Goal: Information Seeking & Learning: Find specific fact

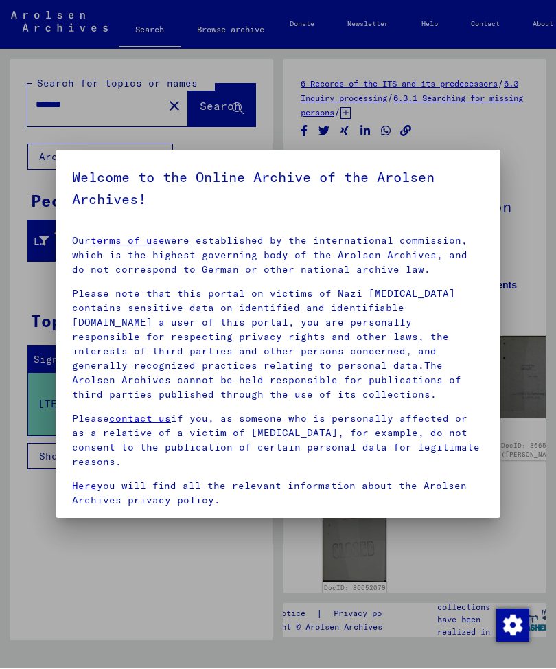
click at [269, 607] on div at bounding box center [278, 334] width 556 height 669
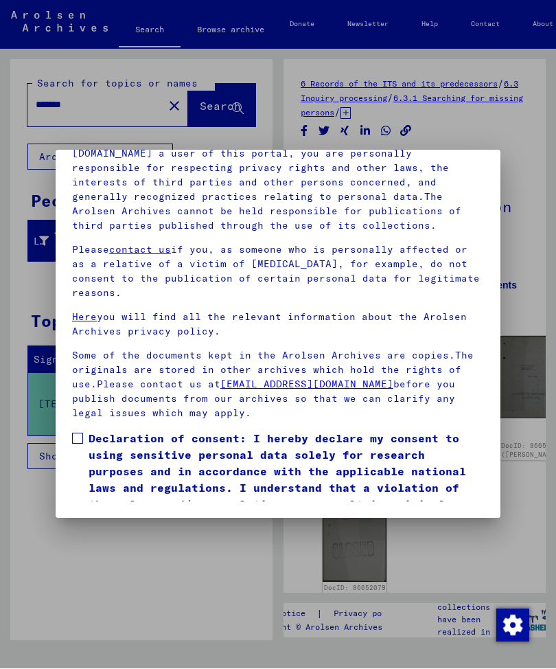
scroll to position [187, 0]
click at [75, 434] on span at bounding box center [77, 439] width 11 height 11
click at [97, 537] on button "I agree" at bounding box center [105, 550] width 67 height 26
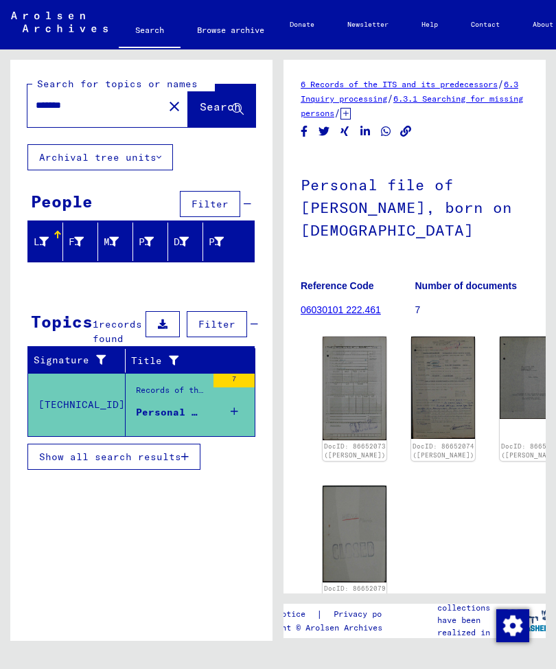
click at [166, 104] on mat-icon "close" at bounding box center [174, 106] width 16 height 16
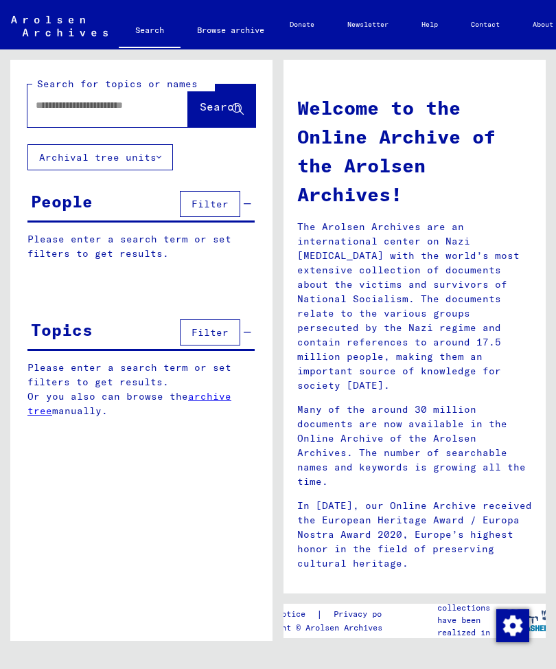
click at [115, 95] on div at bounding box center [87, 105] width 120 height 31
click at [106, 104] on input "text" at bounding box center [91, 105] width 111 height 14
type input "*****"
click at [205, 103] on span "Search" at bounding box center [220, 107] width 41 height 14
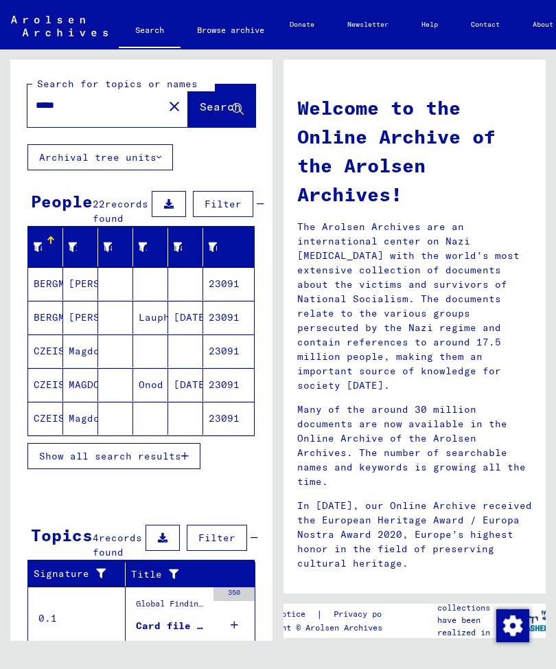
click at [184, 461] on icon "button" at bounding box center [185, 456] width 8 height 10
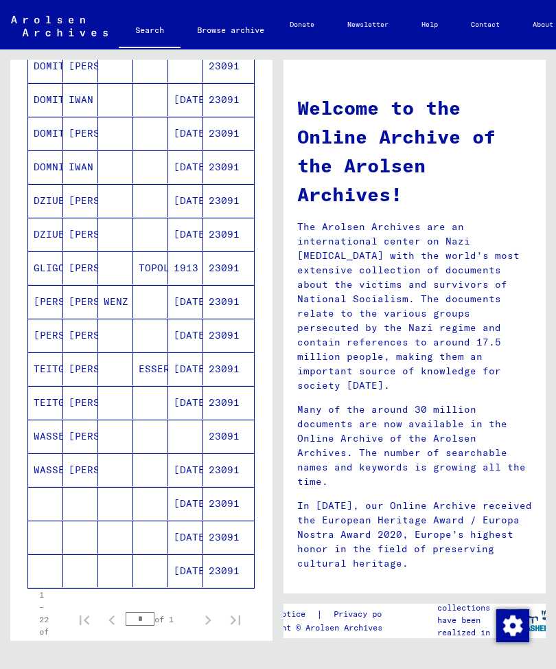
scroll to position [400, 0]
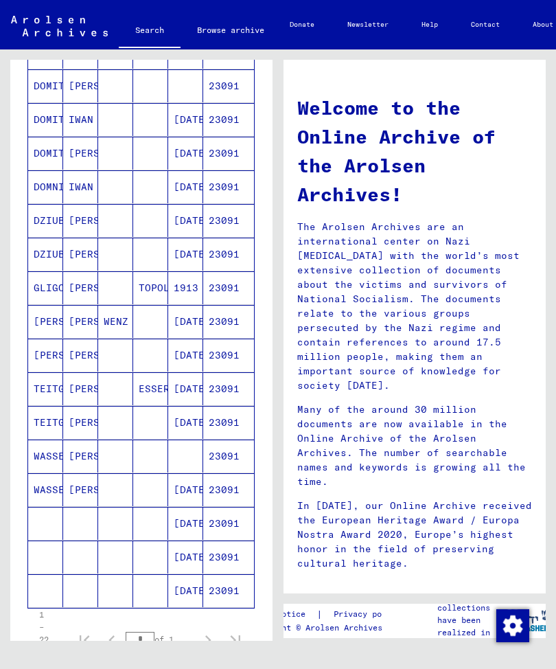
click at [187, 504] on mat-cell "[DATE]" at bounding box center [185, 489] width 35 height 33
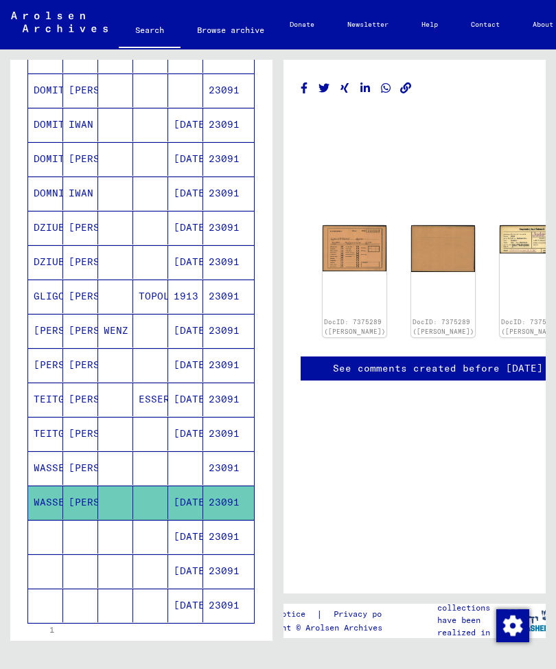
click at [344, 318] on link "DocID: 7375289 ([PERSON_NAME])" at bounding box center [355, 326] width 62 height 17
click at [121, 448] on mat-cell at bounding box center [115, 434] width 35 height 34
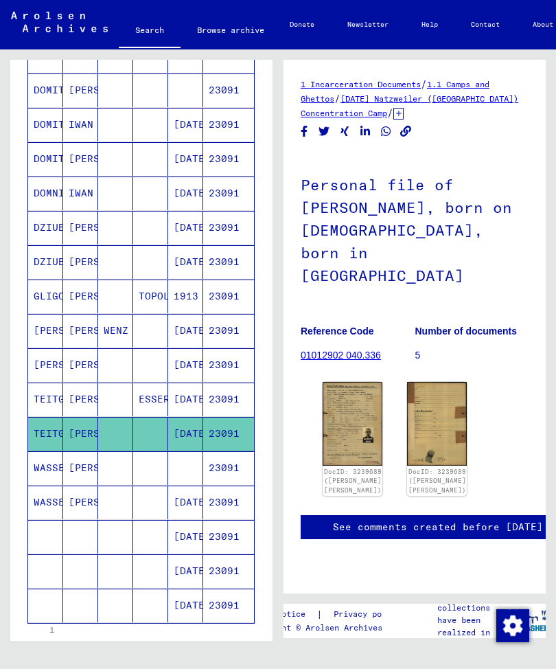
click at [356, 429] on img at bounding box center [353, 424] width 60 height 84
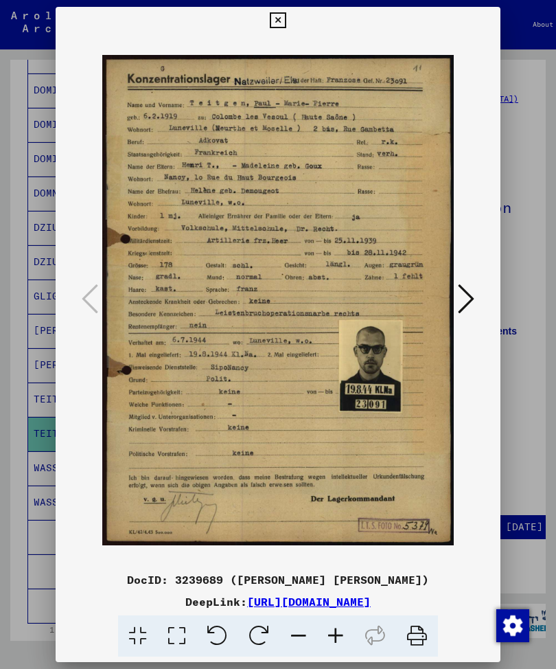
click at [286, 16] on icon at bounding box center [278, 20] width 16 height 16
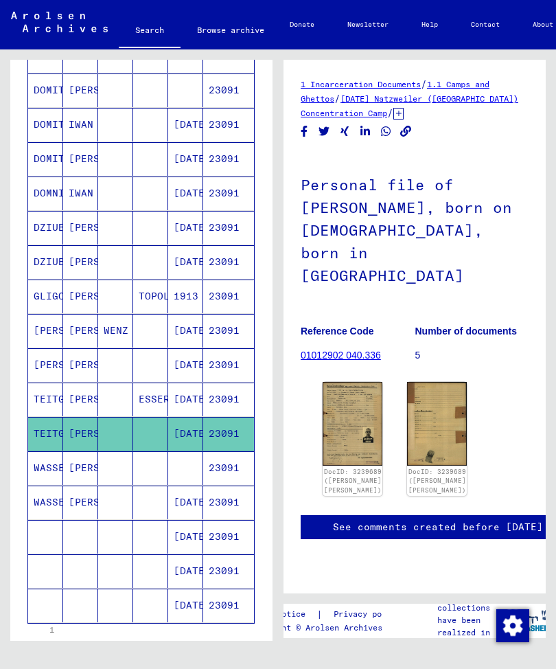
click at [117, 348] on mat-cell "WENZ" at bounding box center [115, 331] width 35 height 34
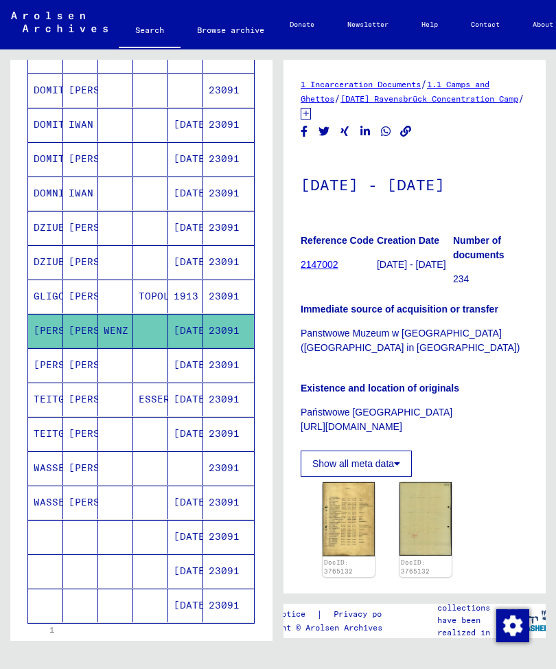
click at [223, 304] on mat-cell "23091" at bounding box center [228, 297] width 51 height 34
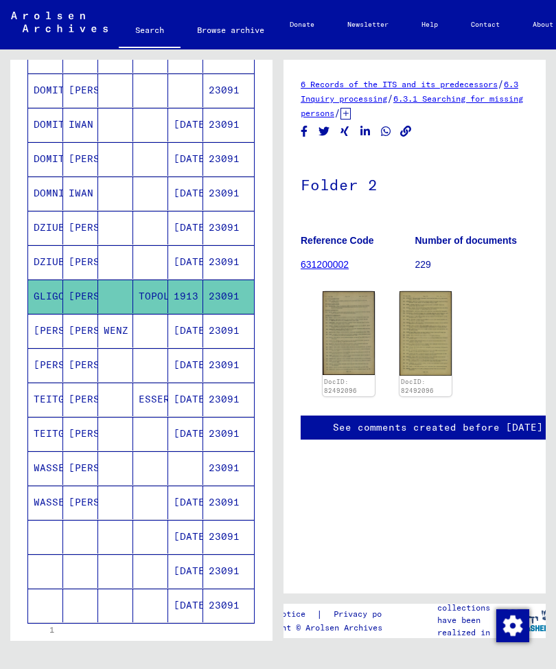
click at [227, 272] on mat-cell "23091" at bounding box center [228, 262] width 51 height 34
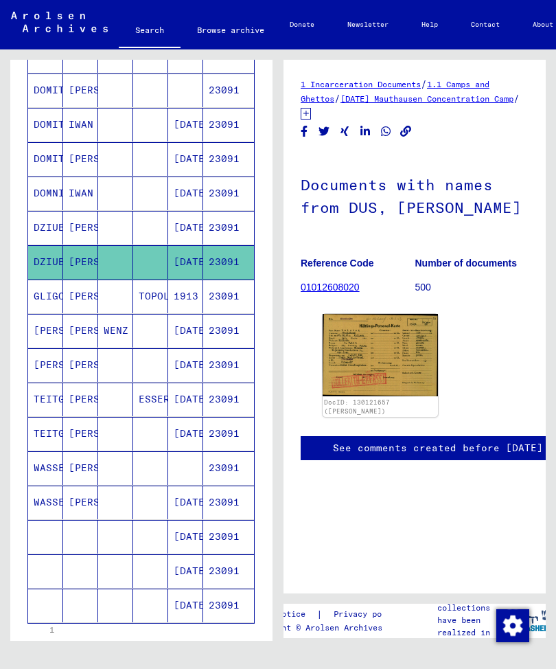
click at [401, 361] on img at bounding box center [380, 355] width 115 height 82
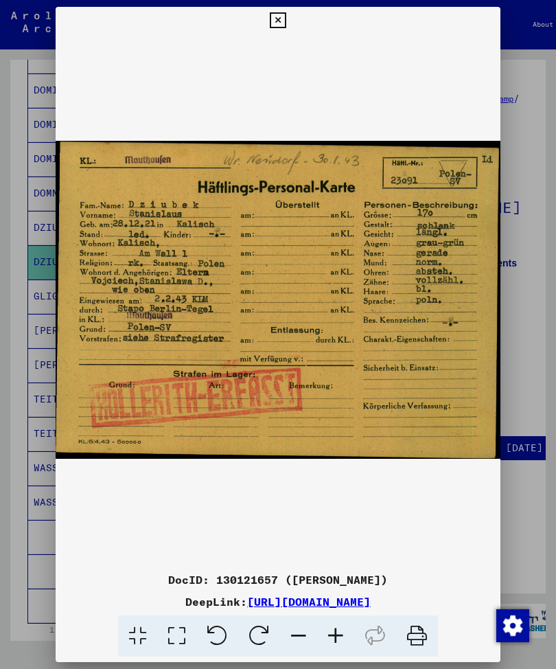
click at [290, 21] on button at bounding box center [278, 20] width 24 height 27
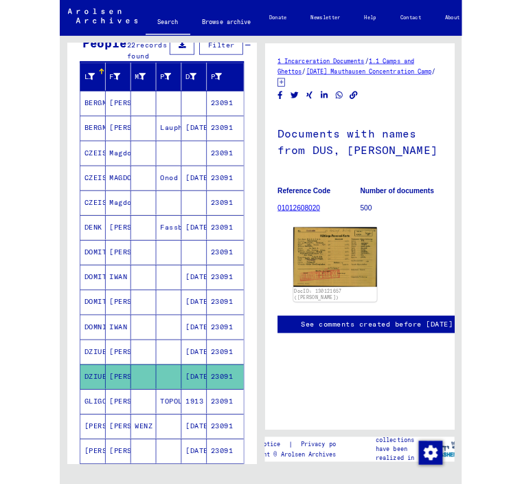
scroll to position [141, 0]
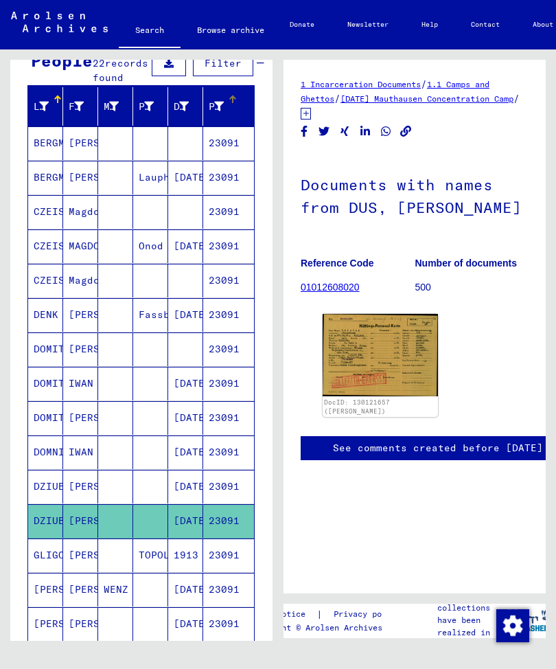
click at [216, 111] on icon at bounding box center [219, 107] width 10 height 10
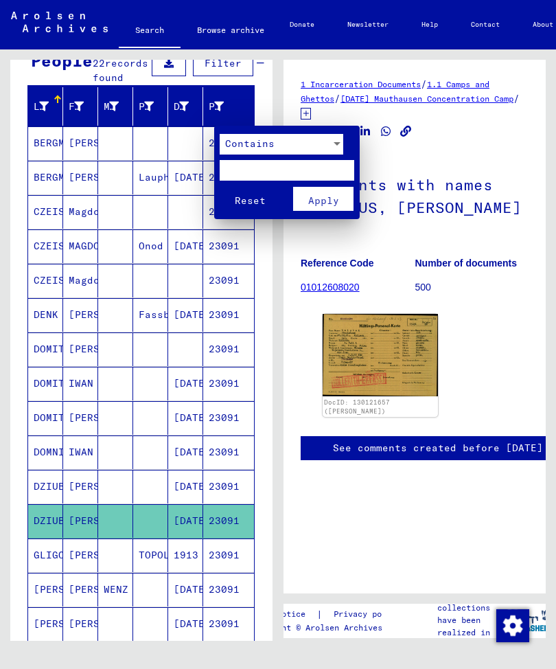
click at [216, 120] on div at bounding box center [278, 334] width 556 height 669
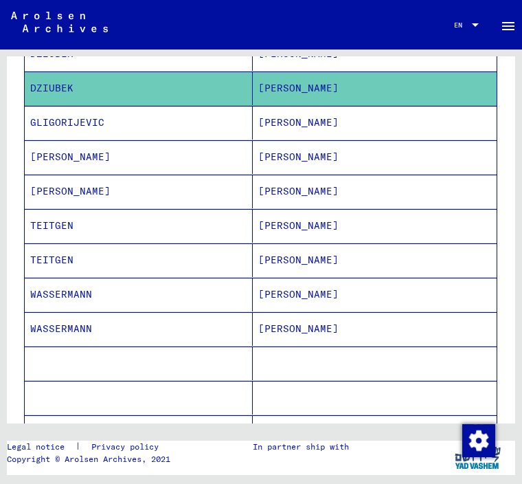
scroll to position [585, 0]
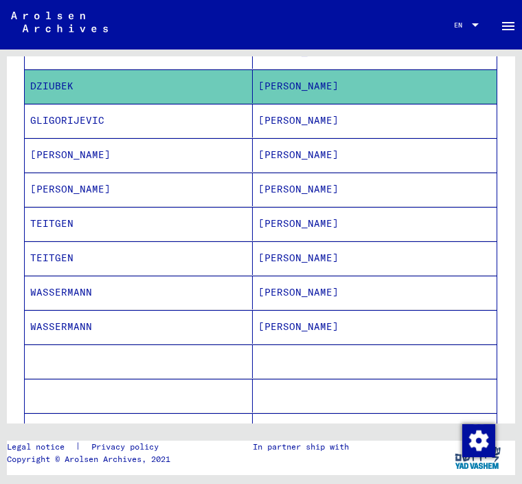
click at [279, 153] on mat-cell "[PERSON_NAME]" at bounding box center [375, 155] width 244 height 34
